Goal: Task Accomplishment & Management: Manage account settings

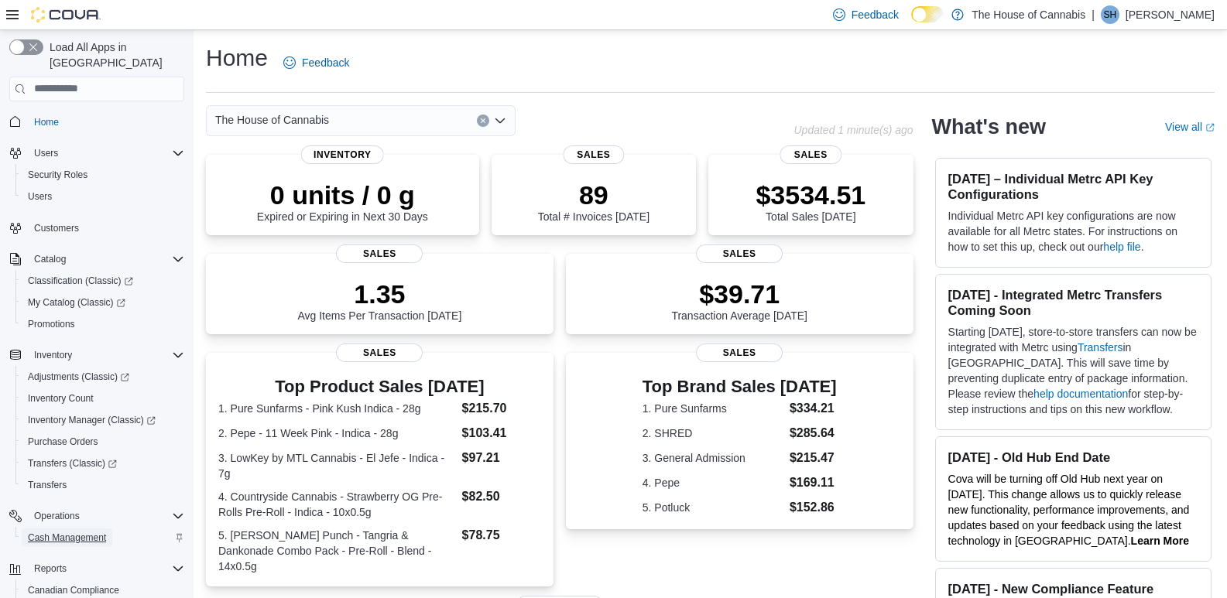
click at [57, 532] on span "Cash Management" at bounding box center [67, 538] width 78 height 12
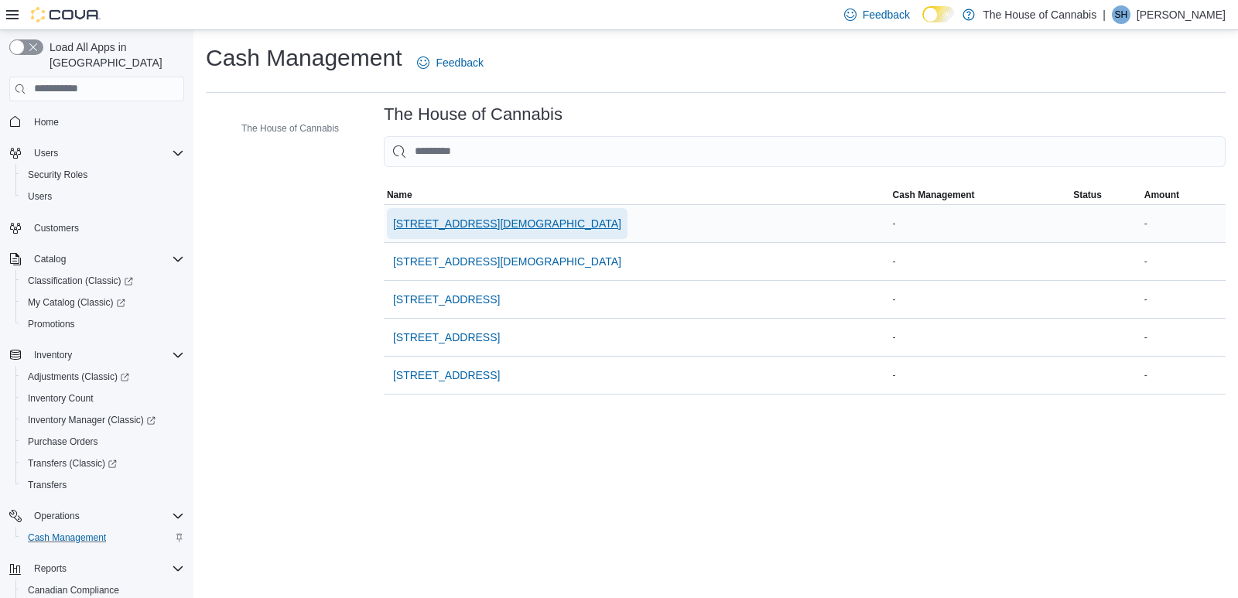
click at [511, 228] on span "[STREET_ADDRESS][DEMOGRAPHIC_DATA]" at bounding box center [507, 223] width 228 height 15
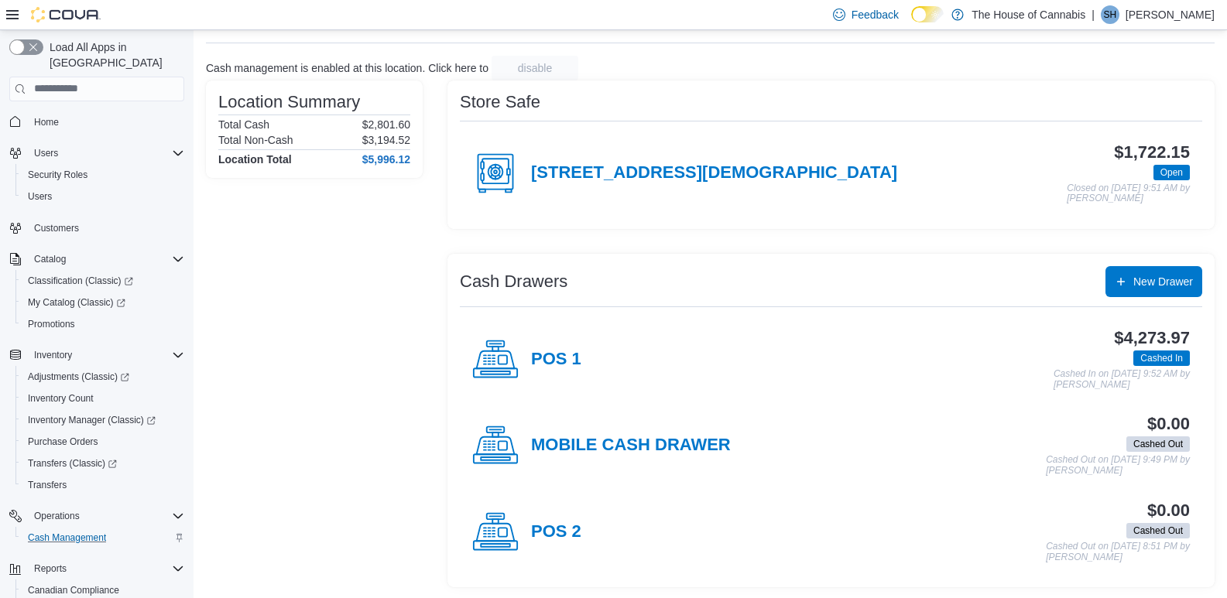
scroll to position [79, 0]
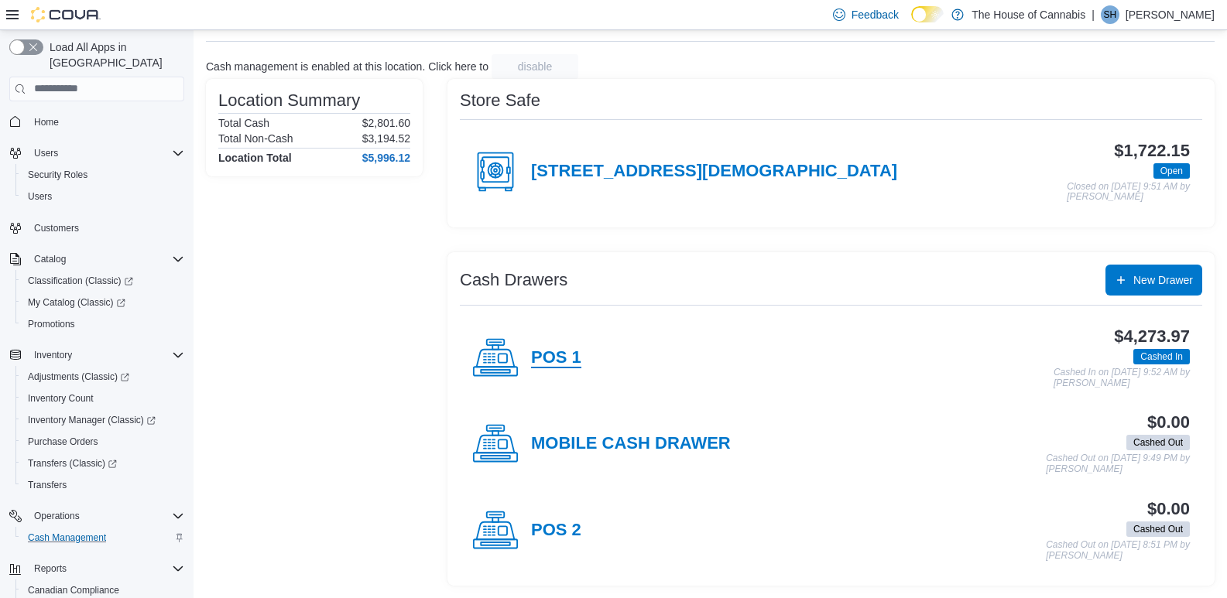
click at [571, 350] on h4 "POS 1" at bounding box center [556, 358] width 50 height 20
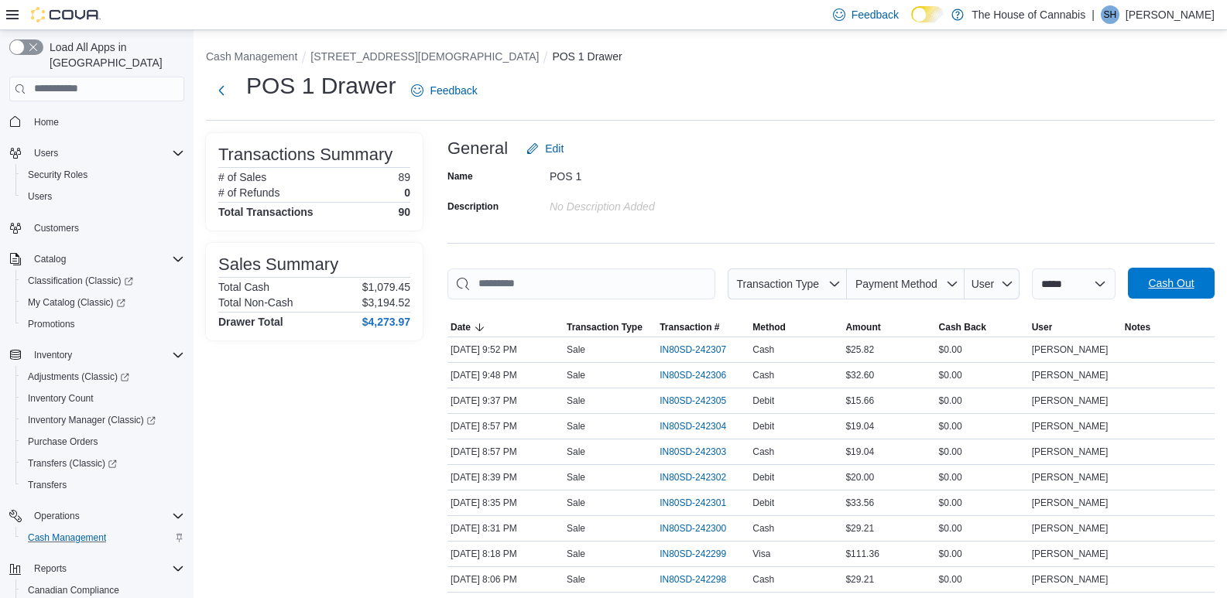
click at [1175, 282] on span "Cash Out" at bounding box center [1171, 282] width 46 height 15
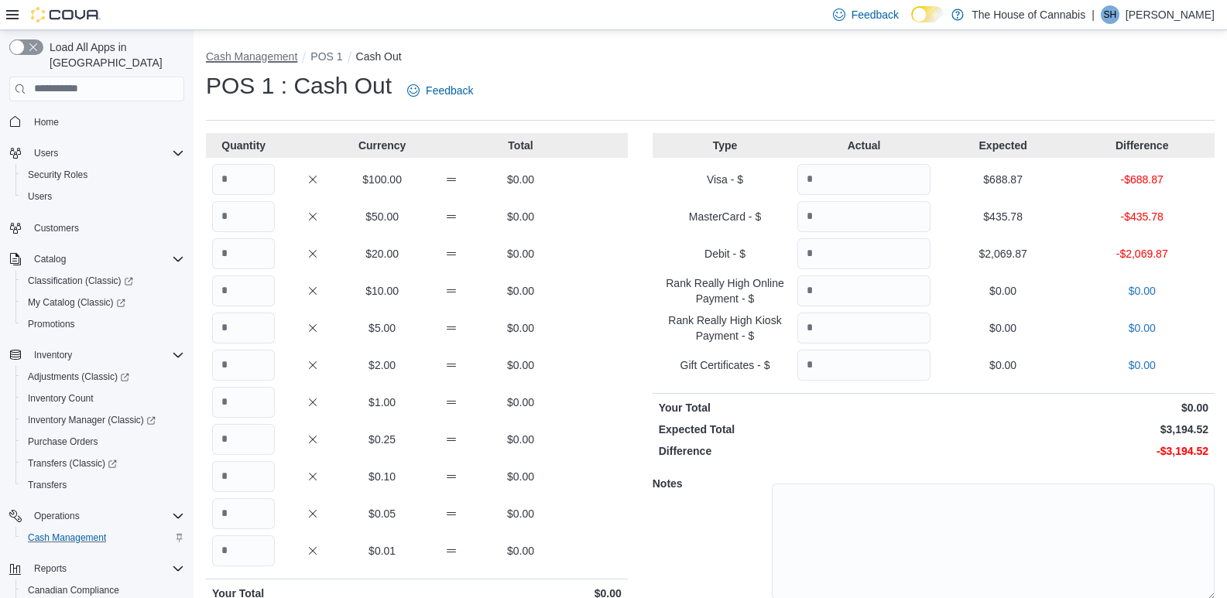
click at [279, 51] on button "Cash Management" at bounding box center [251, 56] width 91 height 12
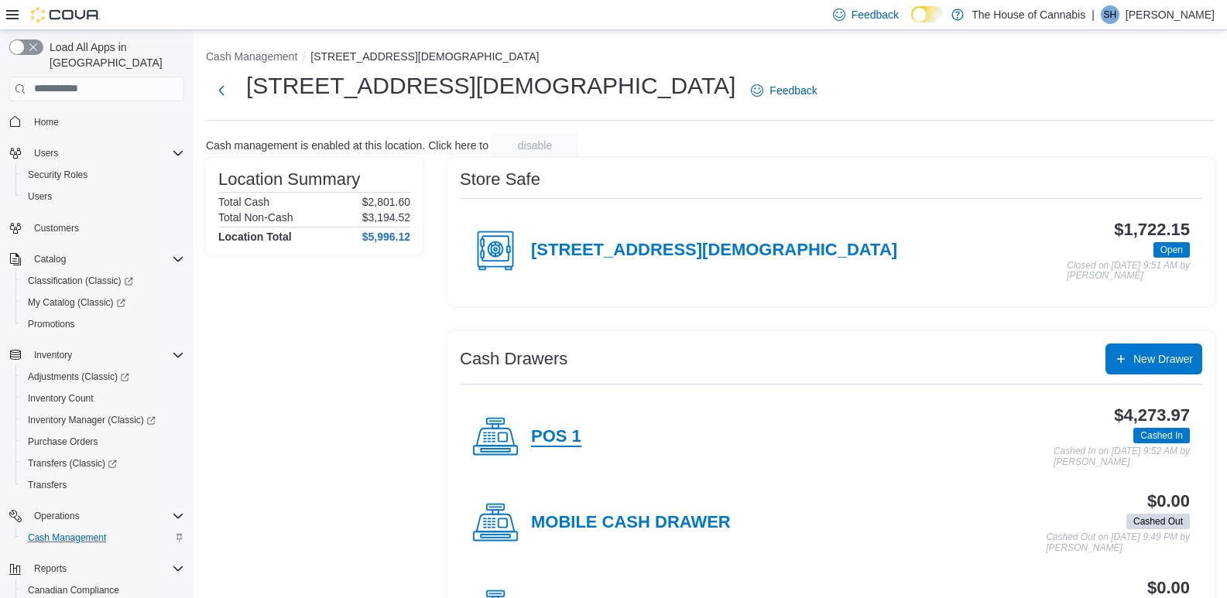
click at [556, 442] on h4 "POS 1" at bounding box center [556, 437] width 50 height 20
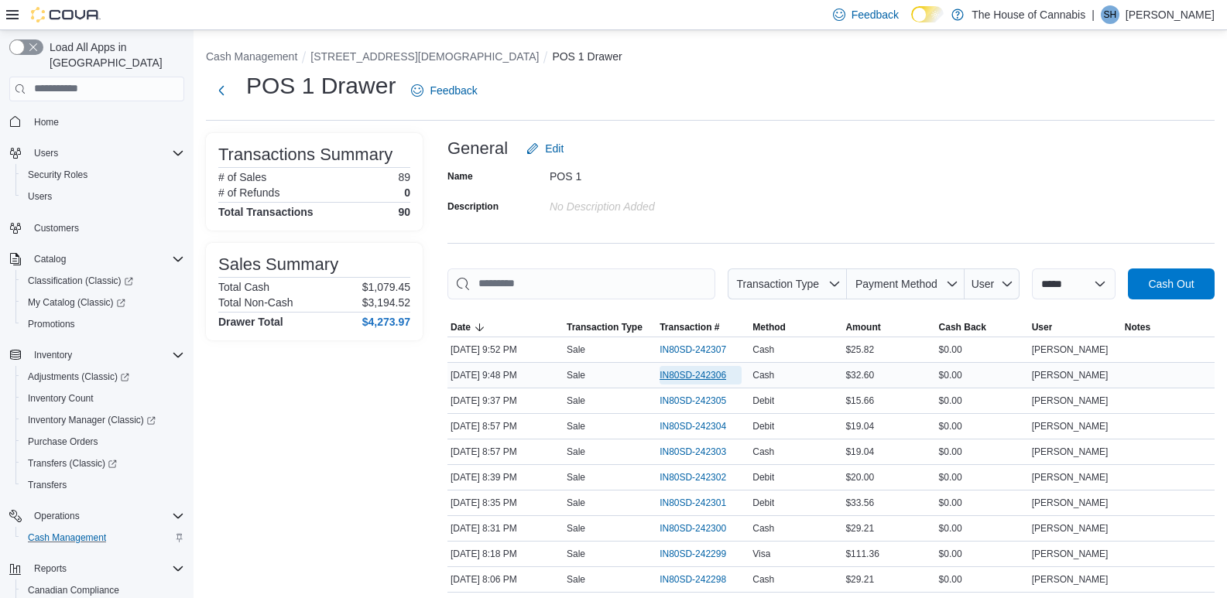
click at [720, 370] on span "IN80SD-242306" at bounding box center [692, 375] width 67 height 12
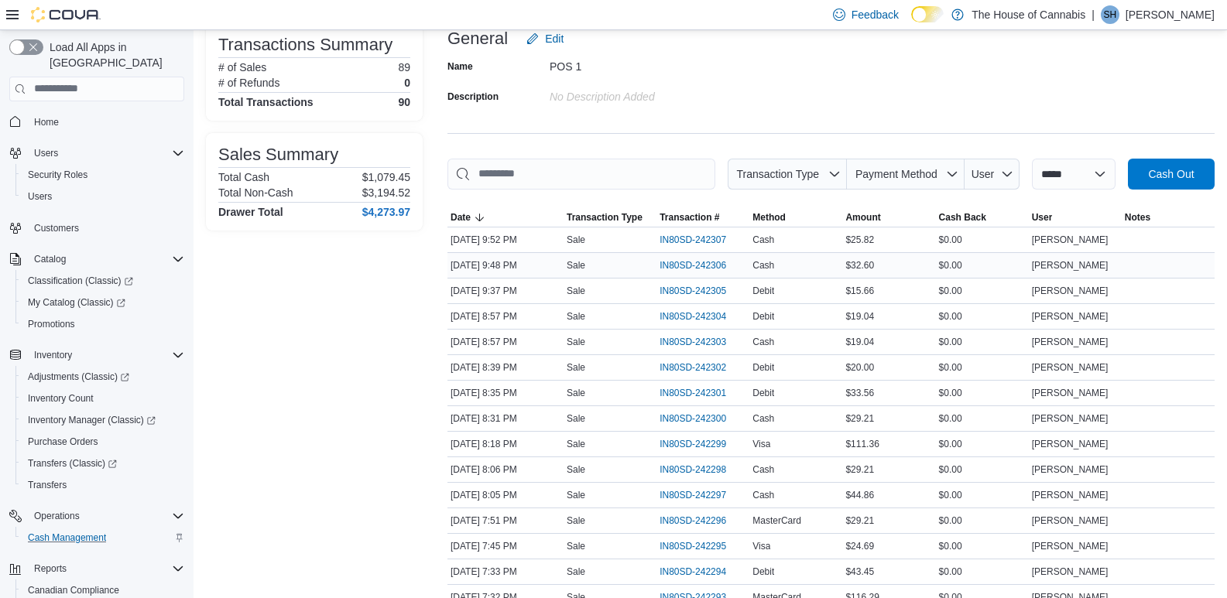
scroll to position [103, 0]
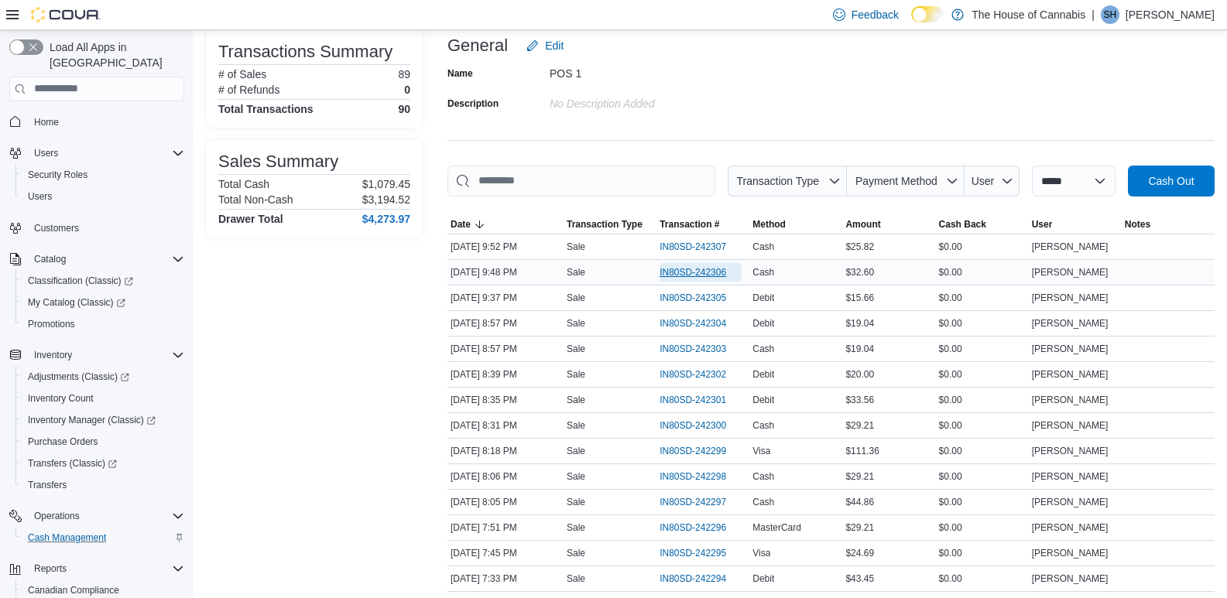
click at [710, 268] on span "IN80SD-242306" at bounding box center [692, 272] width 67 height 12
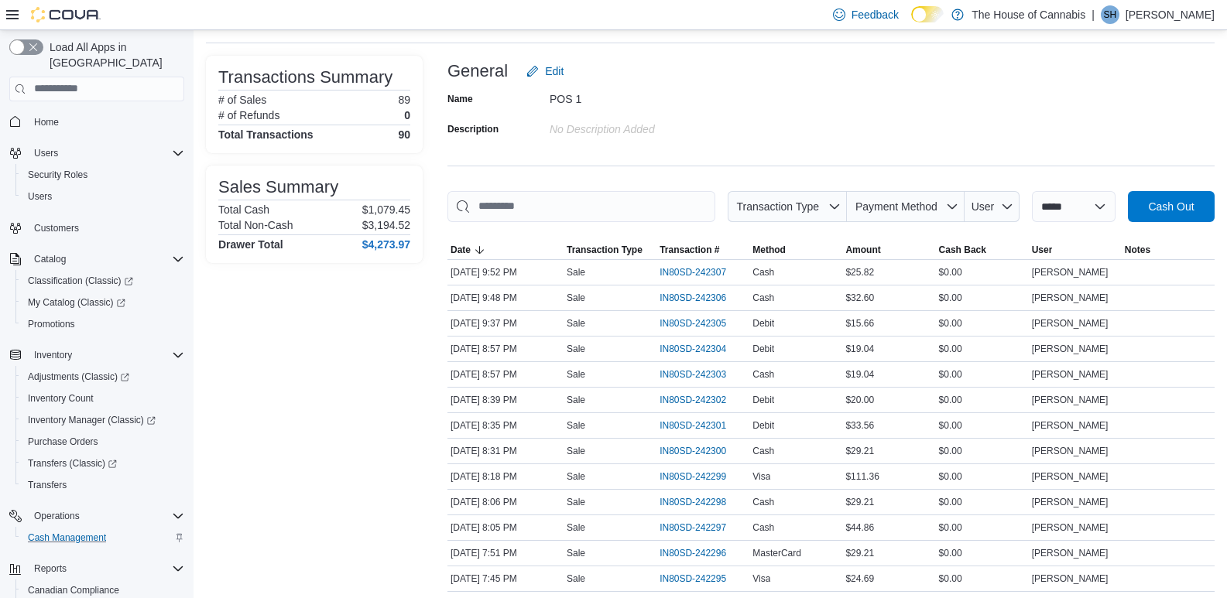
scroll to position [0, 0]
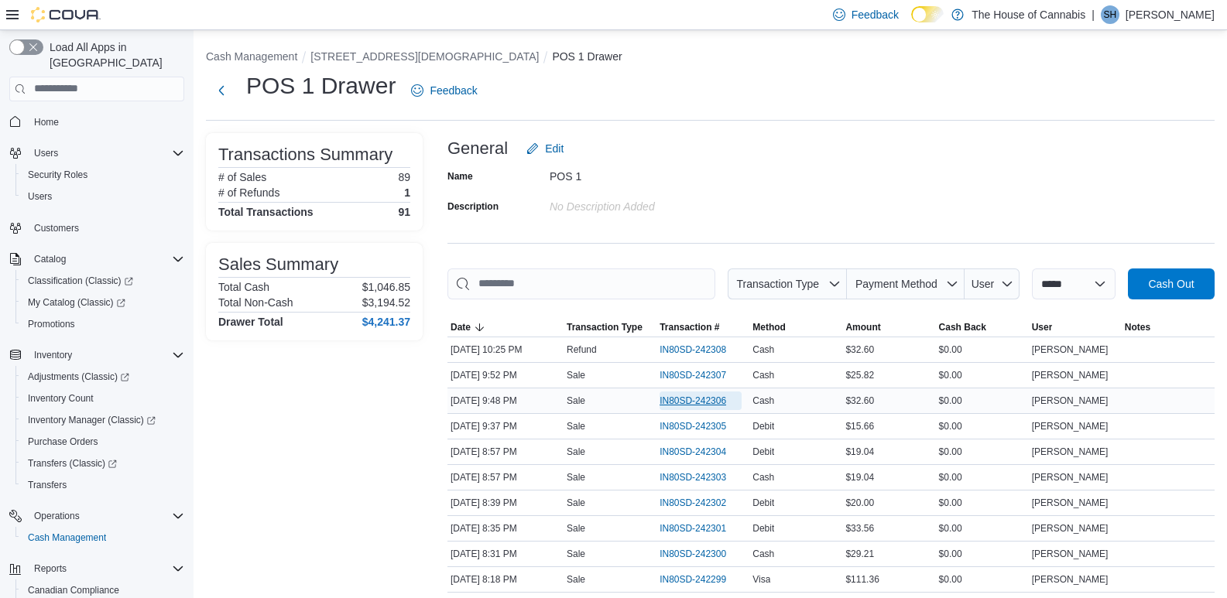
click at [707, 402] on span "IN80SD-242306" at bounding box center [692, 401] width 67 height 12
click at [700, 374] on span "IN80SD-242307" at bounding box center [692, 375] width 67 height 12
click at [360, 53] on button "[STREET_ADDRESS][DEMOGRAPHIC_DATA]" at bounding box center [424, 56] width 228 height 12
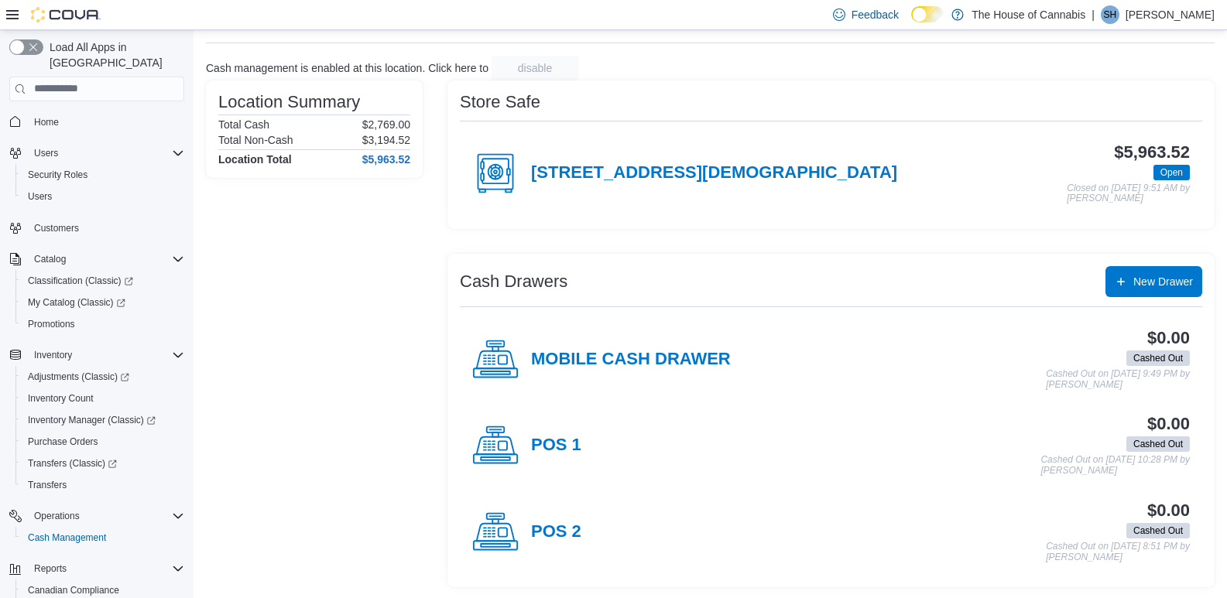
scroll to position [79, 0]
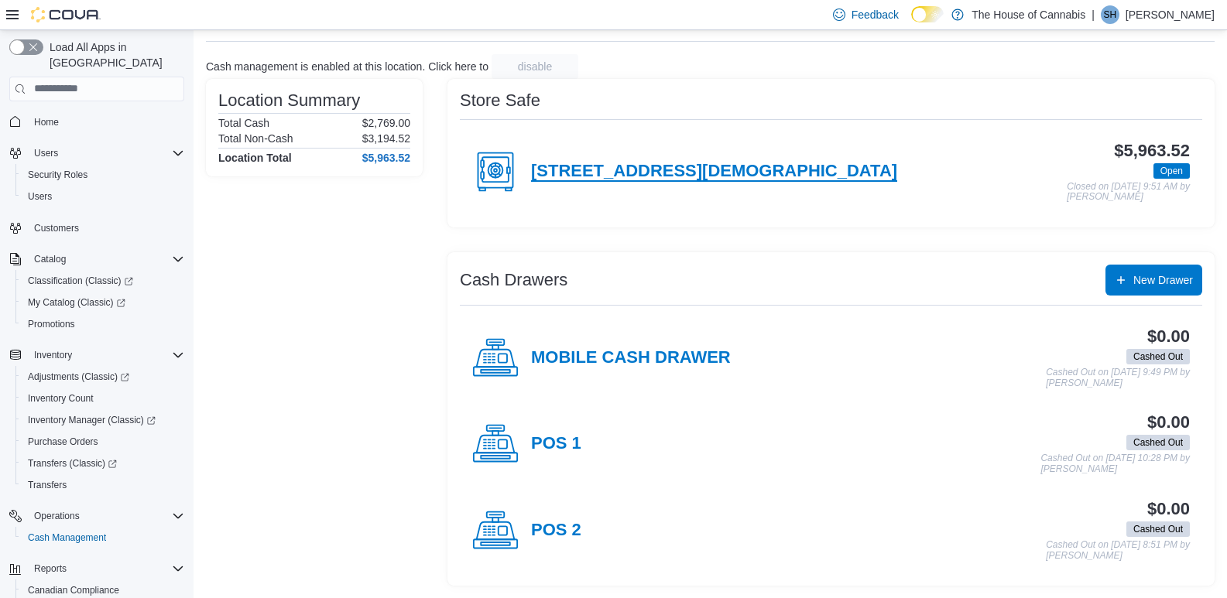
click at [657, 175] on h4 "[STREET_ADDRESS][DEMOGRAPHIC_DATA]" at bounding box center [714, 172] width 366 height 20
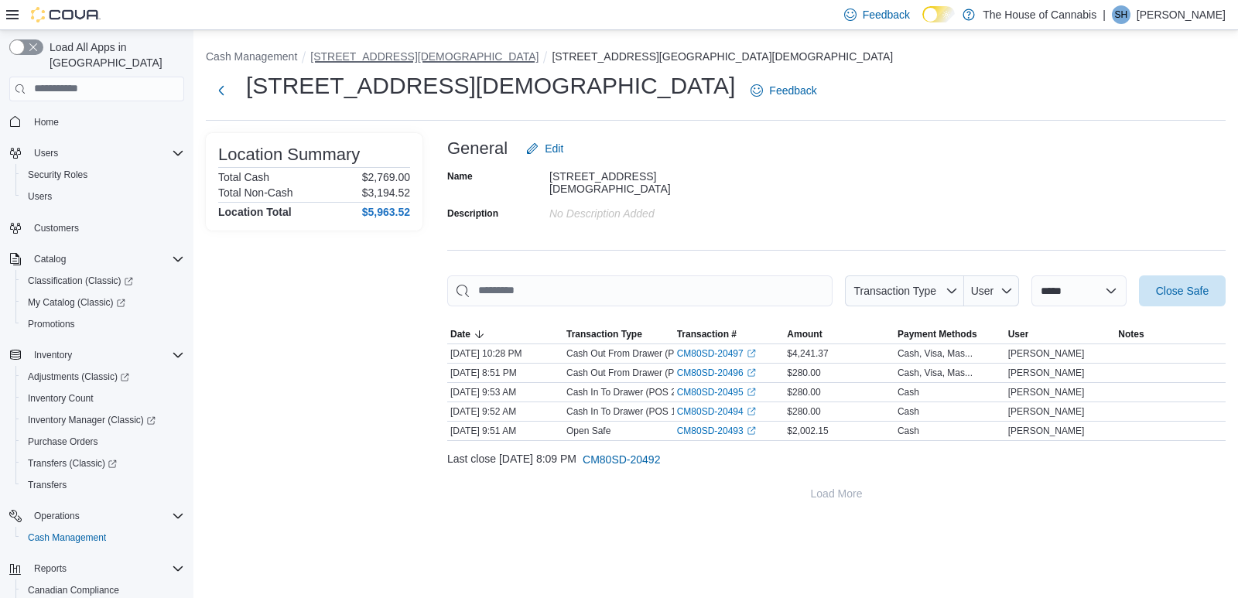
click at [372, 55] on button "[STREET_ADDRESS][DEMOGRAPHIC_DATA]" at bounding box center [424, 56] width 228 height 12
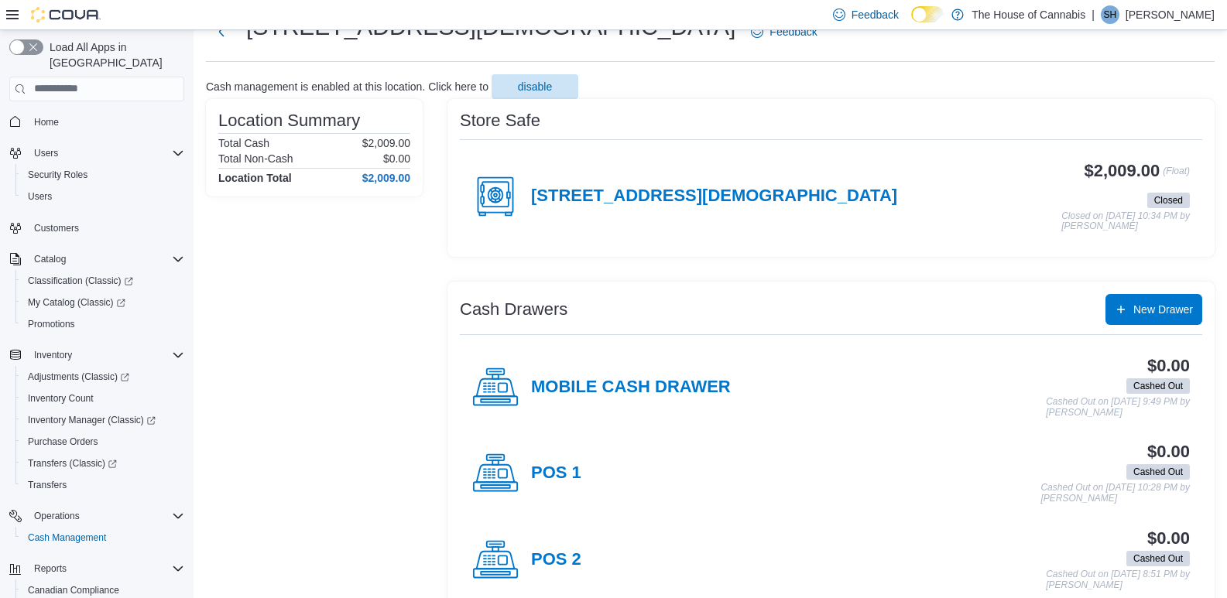
scroll to position [67, 0]
